Goal: Share content

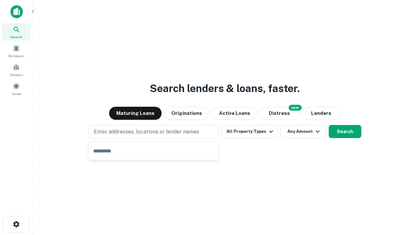
type input "**********"
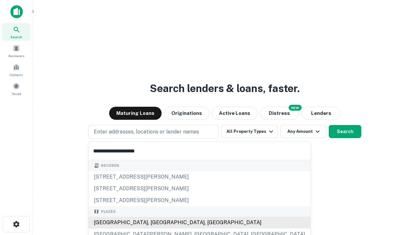
click at [156, 222] on div "[GEOGRAPHIC_DATA], [GEOGRAPHIC_DATA], [GEOGRAPHIC_DATA]" at bounding box center [200, 222] width 222 height 12
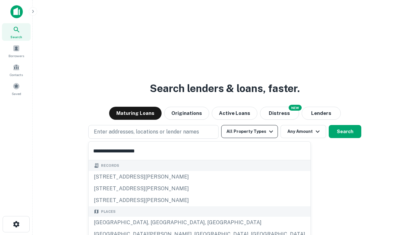
click at [250, 131] on button "All Property Types" at bounding box center [249, 131] width 57 height 13
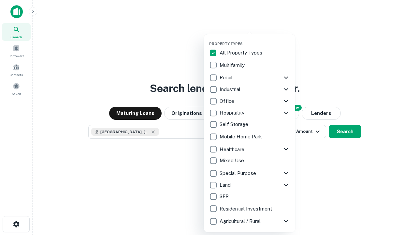
click at [255, 39] on button "button" at bounding box center [254, 39] width 91 height 0
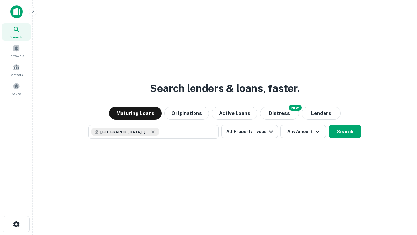
scroll to position [10, 0]
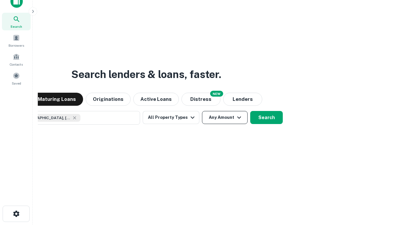
click at [202, 111] on button "Any Amount" at bounding box center [225, 117] width 46 height 13
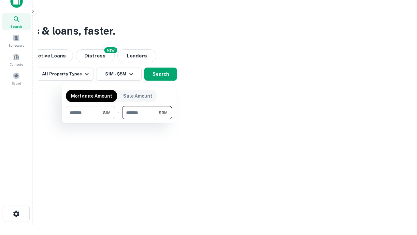
type input "*******"
click at [119, 119] on button "button" at bounding box center [119, 119] width 106 height 0
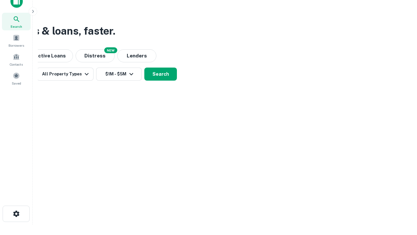
scroll to position [10, 0]
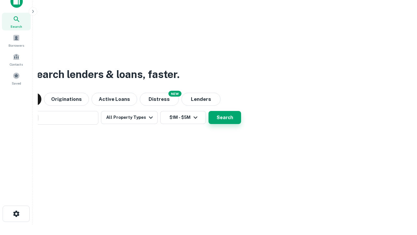
click at [209, 111] on button "Search" at bounding box center [225, 117] width 33 height 13
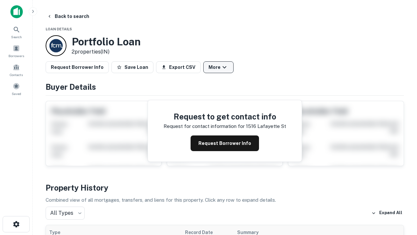
click at [218, 67] on button "More" at bounding box center [218, 67] width 30 height 12
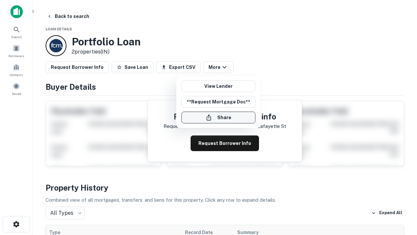
click at [218, 117] on button "Share" at bounding box center [219, 117] width 74 height 12
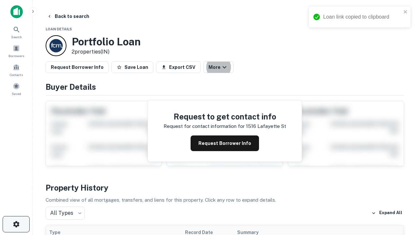
click at [16, 224] on icon "button" at bounding box center [16, 224] width 8 height 8
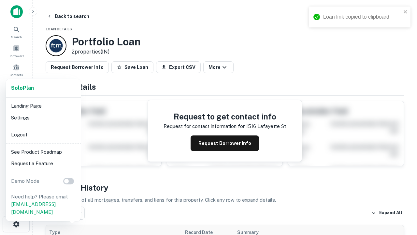
click at [43, 134] on li "Logout" at bounding box center [43, 135] width 70 height 12
